Goal: Find specific page/section: Find specific page/section

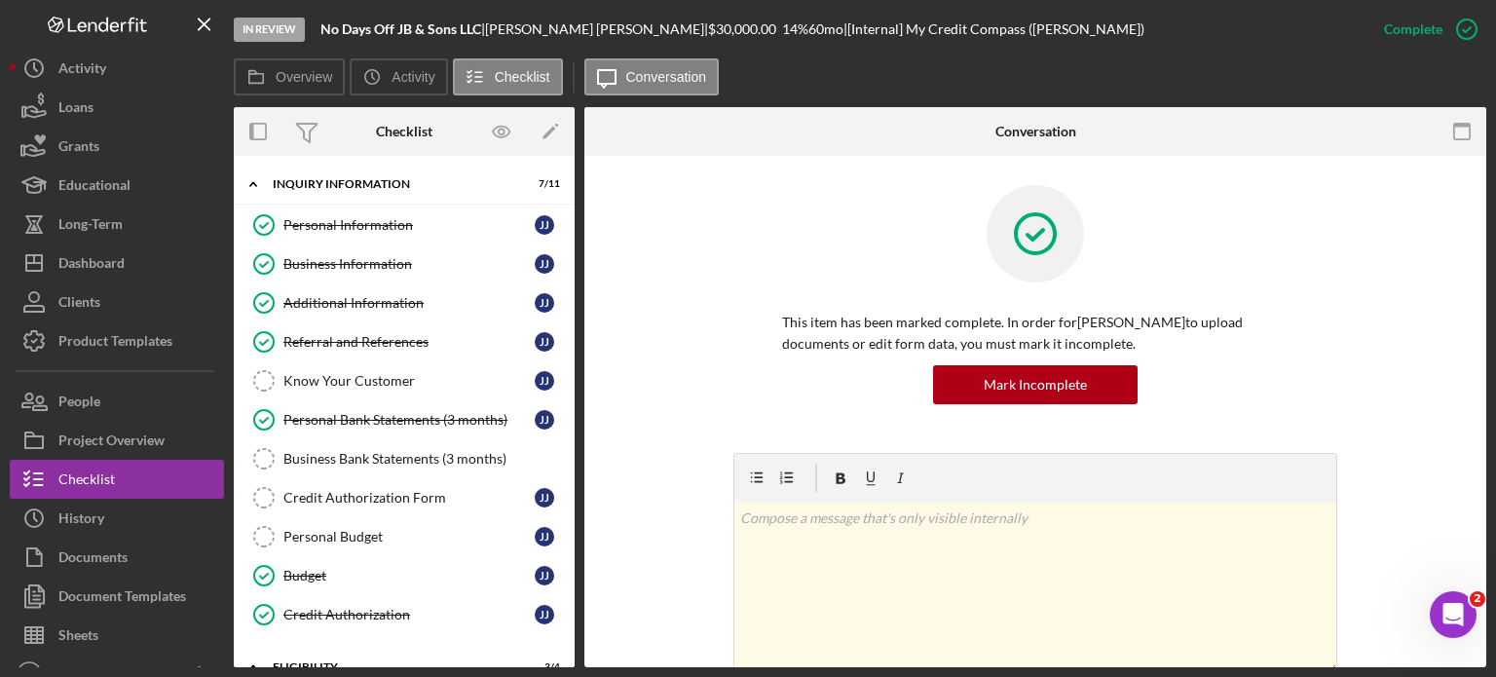
scroll to position [365, 0]
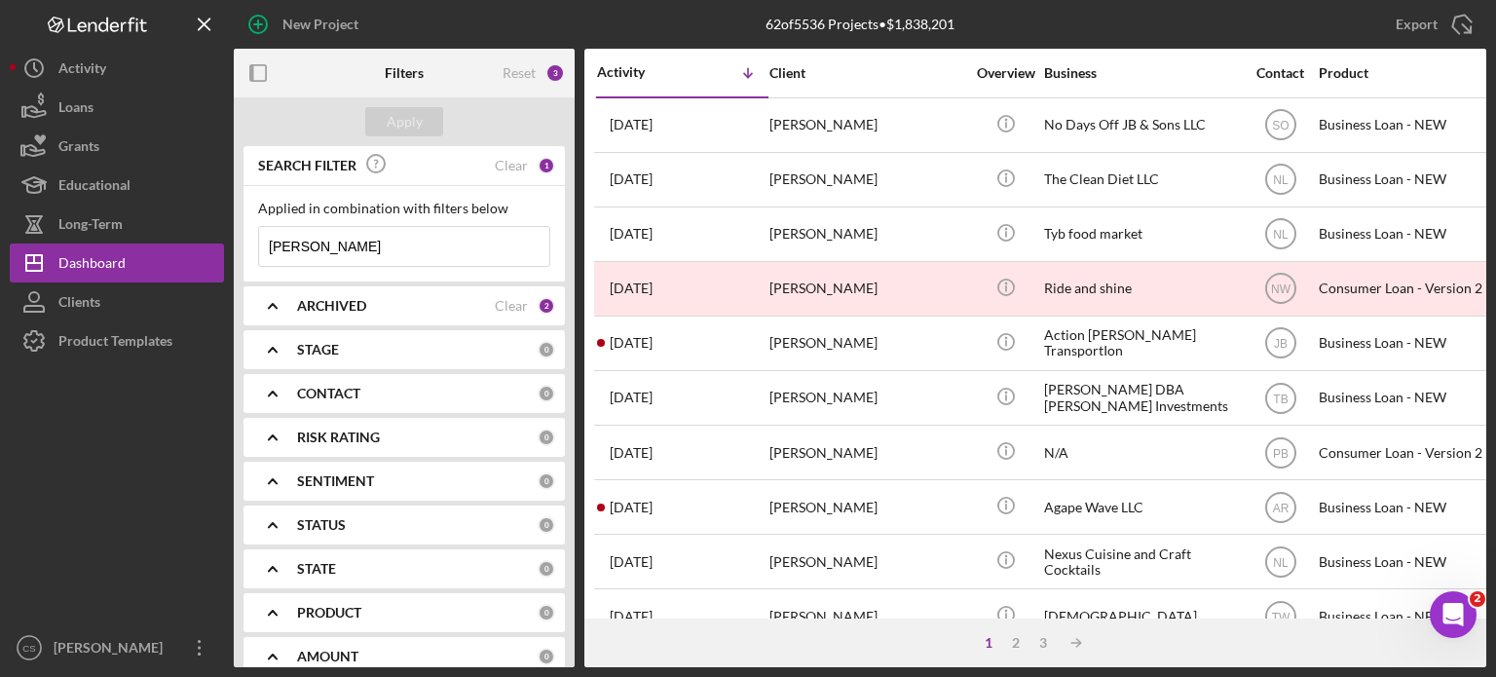
click at [326, 244] on input "[PERSON_NAME]" at bounding box center [404, 246] width 290 height 39
drag, startPoint x: 326, startPoint y: 245, endPoint x: 198, endPoint y: 242, distance: 128.6
click at [198, 242] on div "New Project 62 of 5536 Projects • $1,838,201 [PERSON_NAME] Export Icon/Export F…" at bounding box center [748, 333] width 1476 height 667
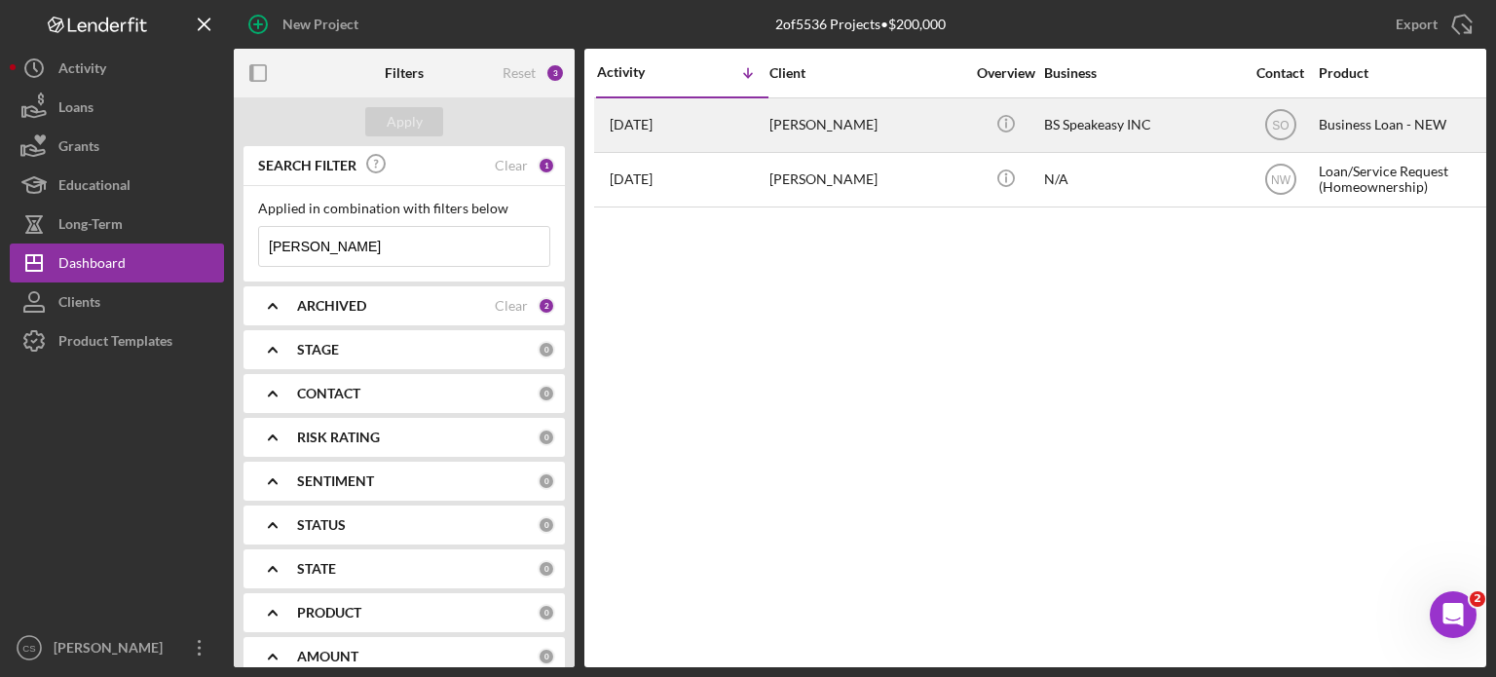
type input "[PERSON_NAME]"
click at [647, 124] on time "[DATE]" at bounding box center [631, 125] width 43 height 16
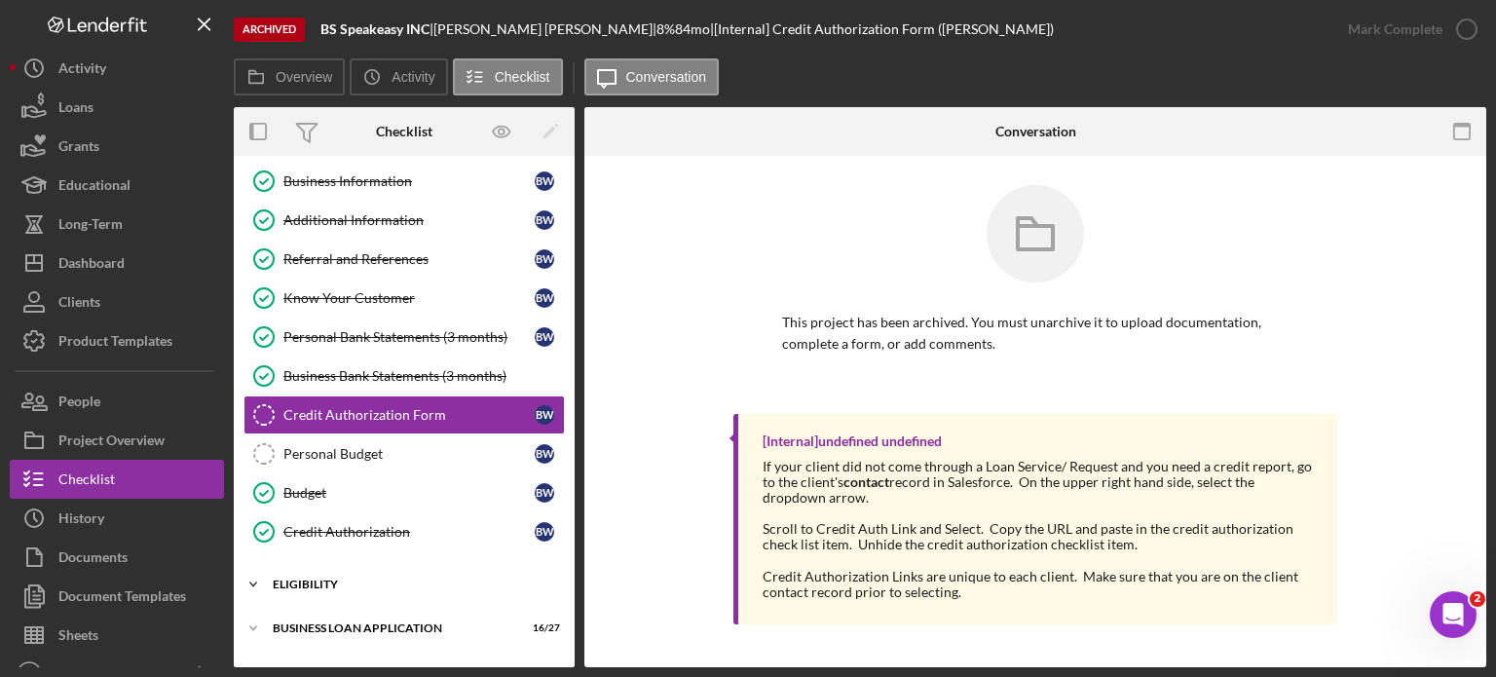
scroll to position [180, 0]
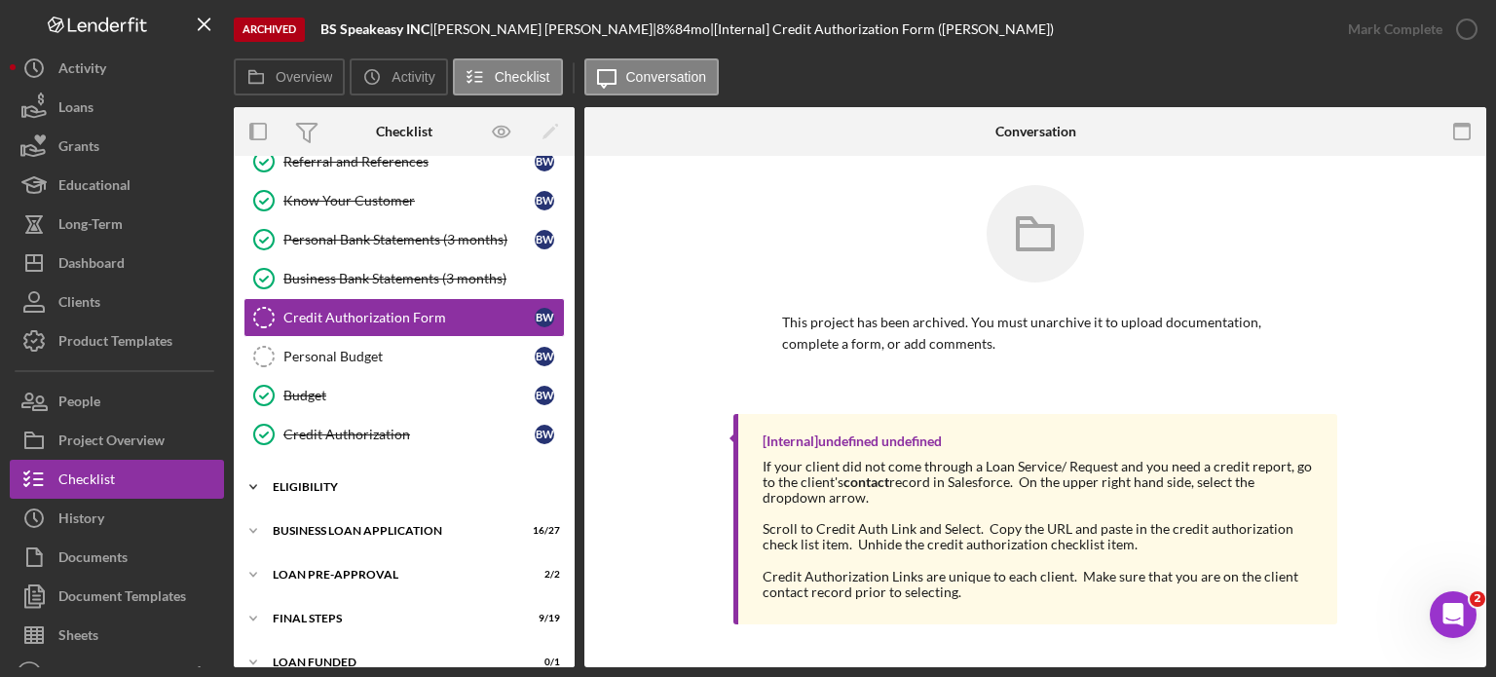
click at [254, 478] on icon "Icon/Expander" at bounding box center [253, 486] width 39 height 39
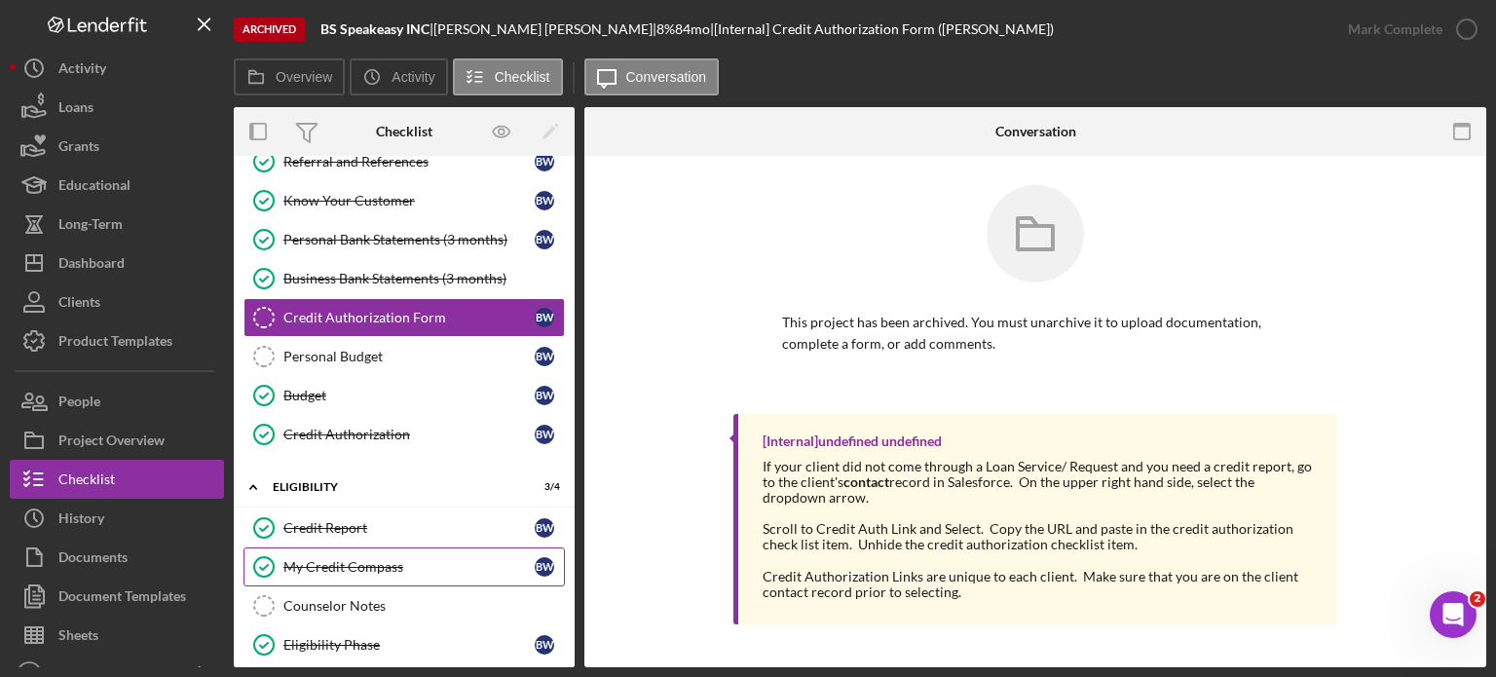
click at [305, 559] on div "My Credit Compass" at bounding box center [408, 567] width 251 height 16
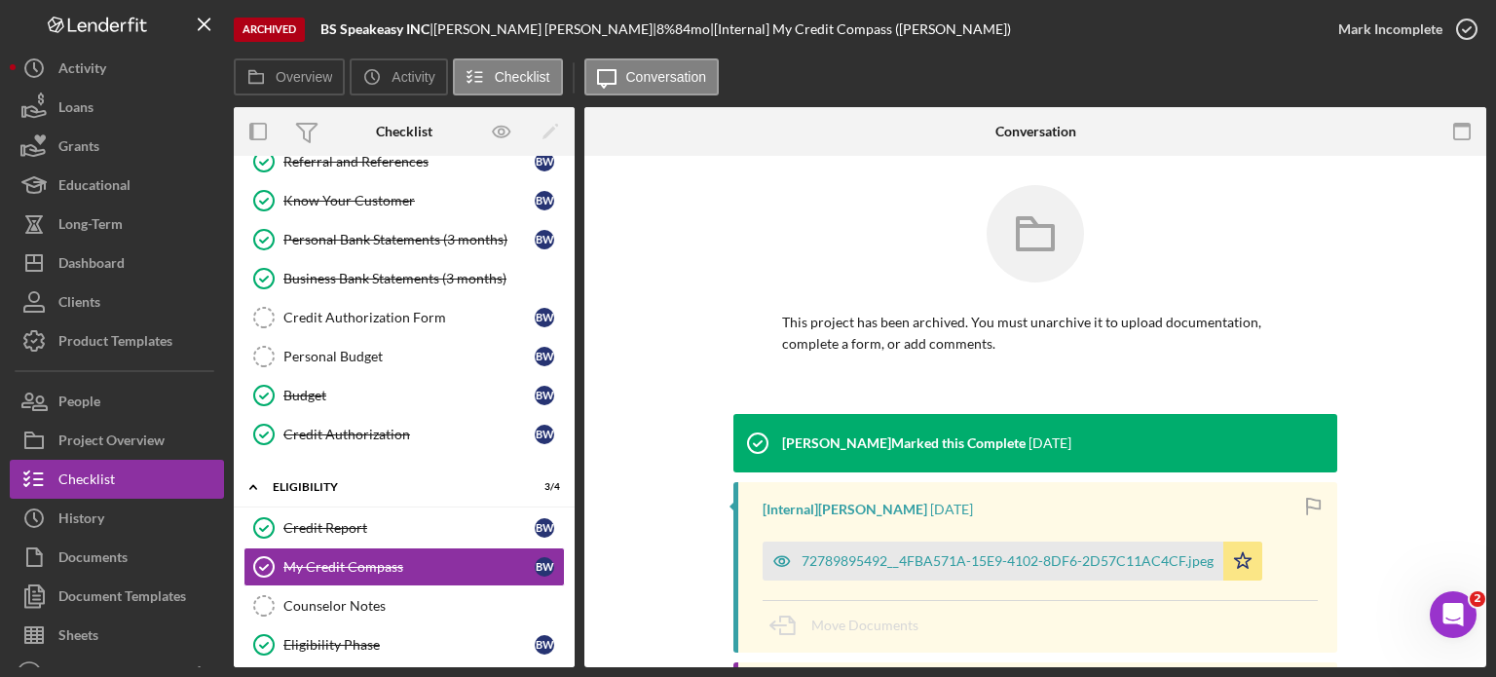
scroll to position [97, 0]
